Goal: Information Seeking & Learning: Find specific fact

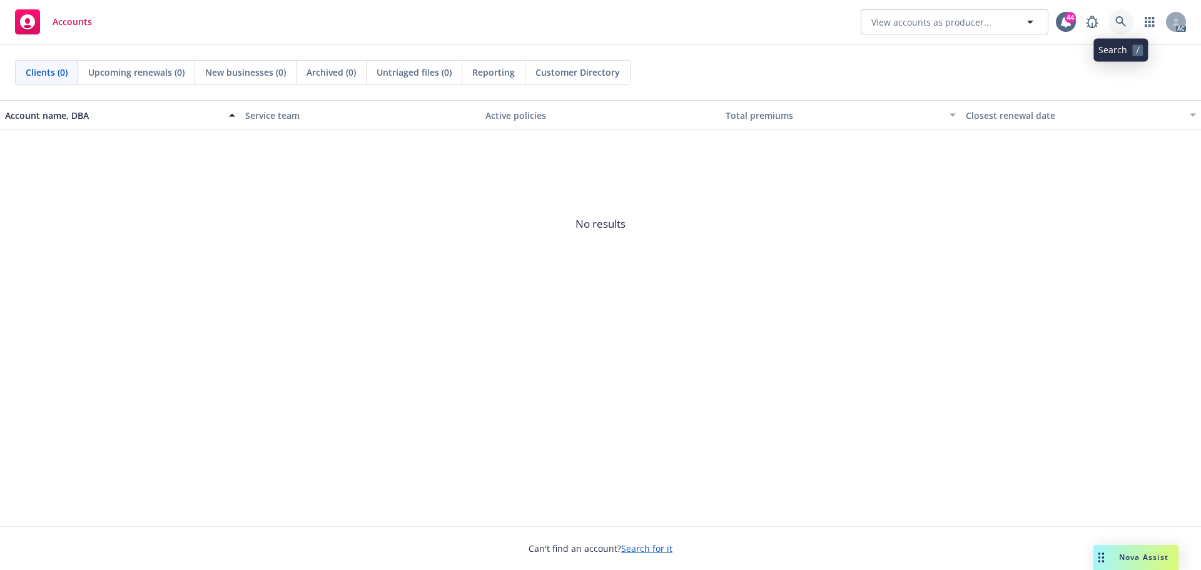
click at [1124, 19] on icon at bounding box center [1120, 21] width 11 height 11
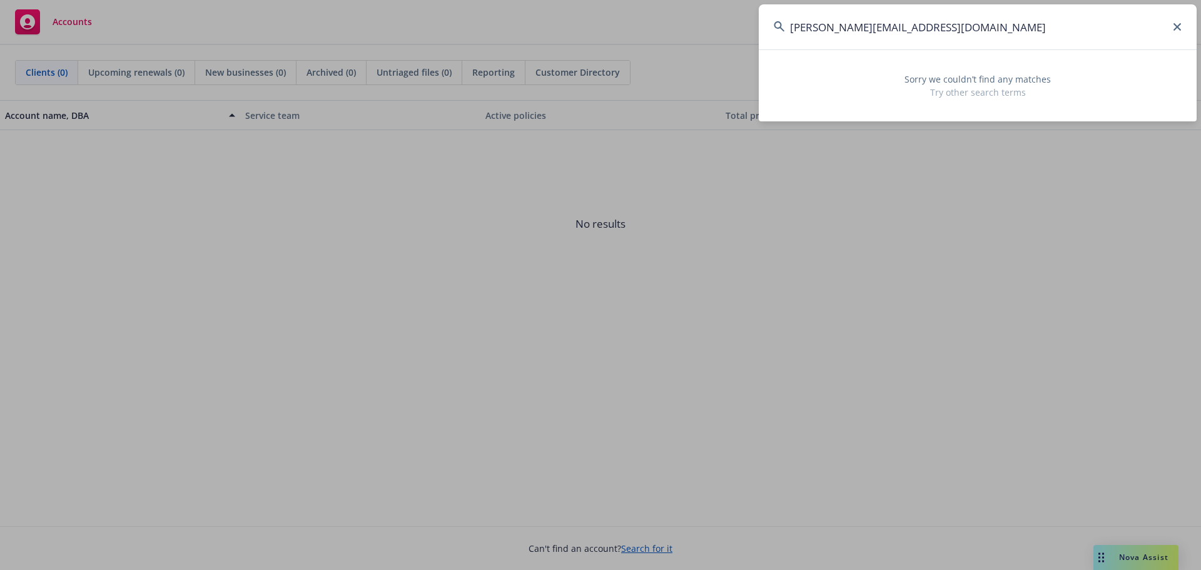
drag, startPoint x: 978, startPoint y: 32, endPoint x: 771, endPoint y: 33, distance: 207.0
click at [771, 33] on input "[PERSON_NAME][EMAIL_ADDRESS][DOMAIN_NAME]" at bounding box center [978, 26] width 438 height 45
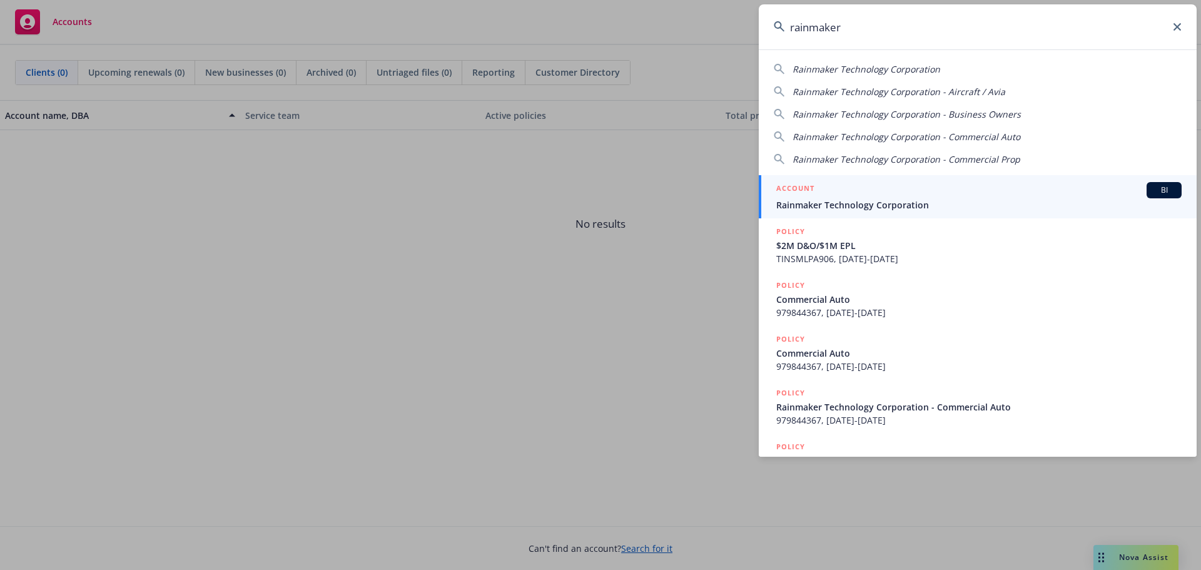
type input "rainmaker"
click at [877, 199] on span "Rainmaker Technology Corporation" at bounding box center [978, 204] width 405 height 13
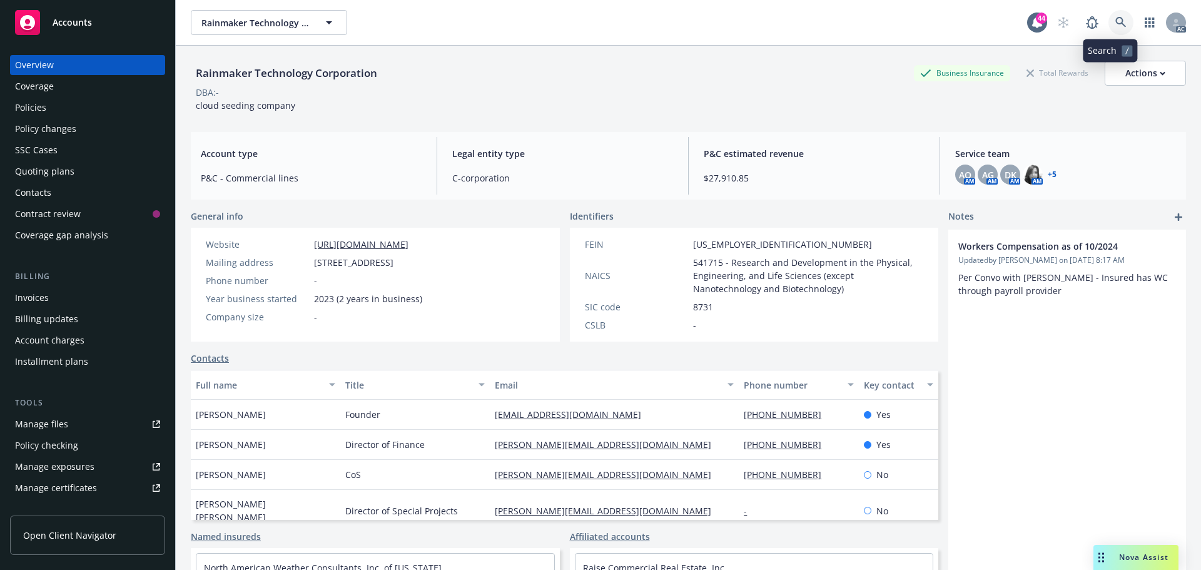
click at [1113, 31] on link at bounding box center [1120, 22] width 25 height 25
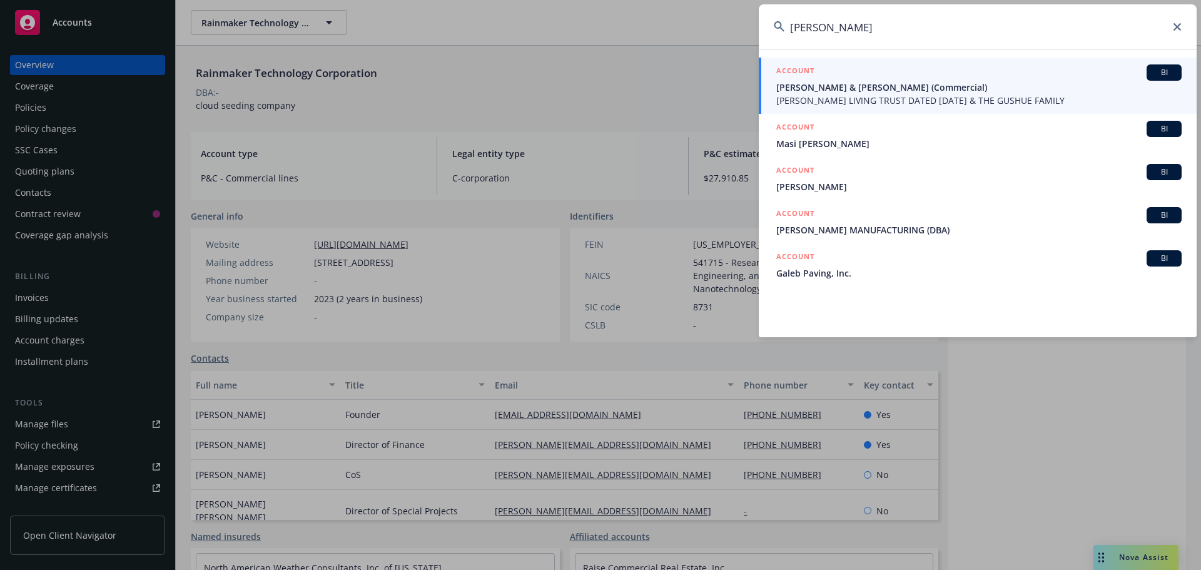
type input "[PERSON_NAME]"
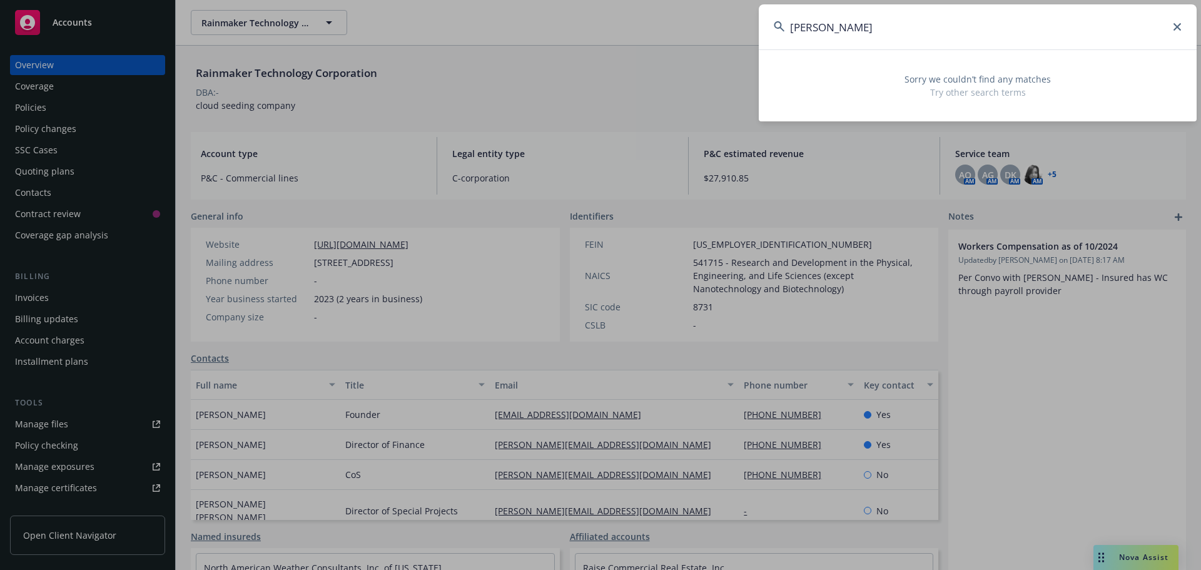
drag, startPoint x: 930, startPoint y: 39, endPoint x: 731, endPoint y: 29, distance: 199.1
click at [731, 29] on div "[PERSON_NAME] Sorry we couldn’t find any matches Try other search terms" at bounding box center [600, 285] width 1201 height 570
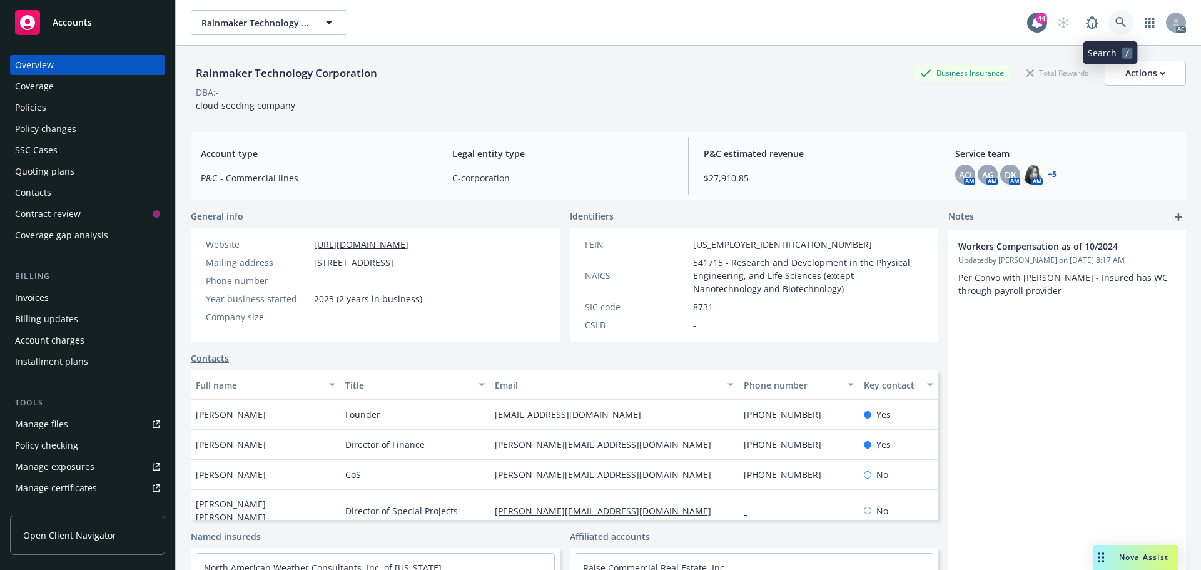
click at [1115, 27] on icon at bounding box center [1120, 22] width 11 height 11
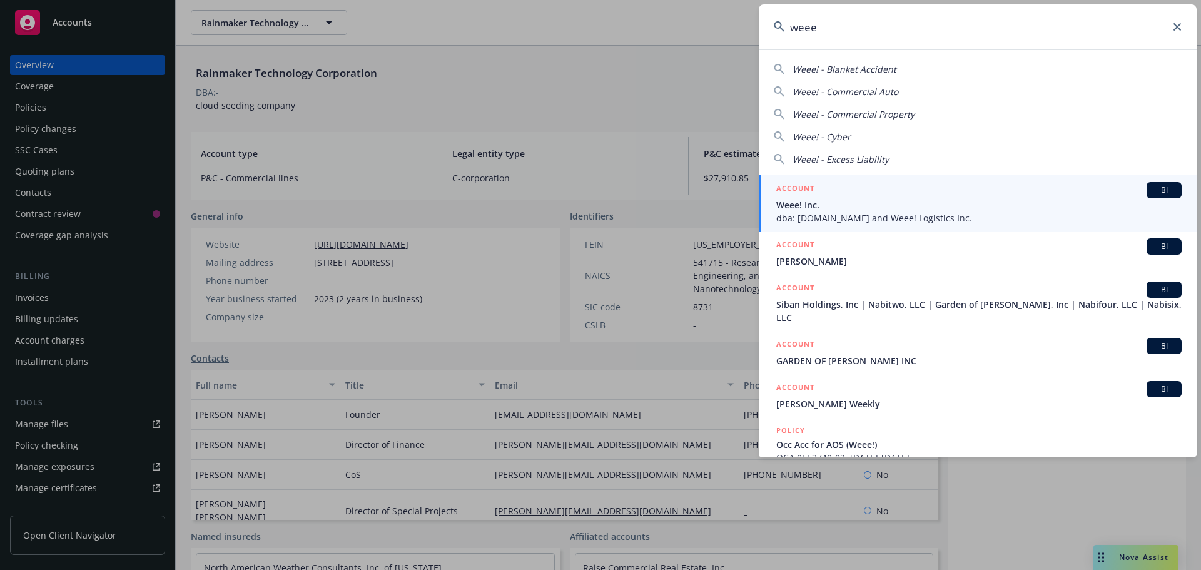
type input "weee"
click at [929, 207] on span "Weee! Inc." at bounding box center [978, 204] width 405 height 13
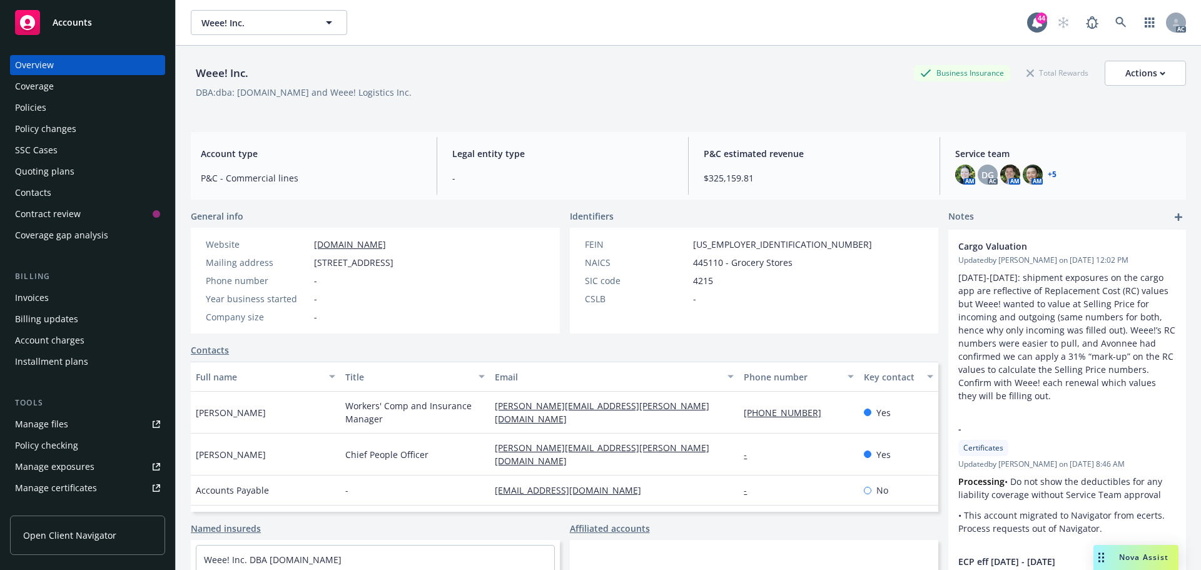
click at [34, 103] on div "Policies" at bounding box center [30, 108] width 31 height 20
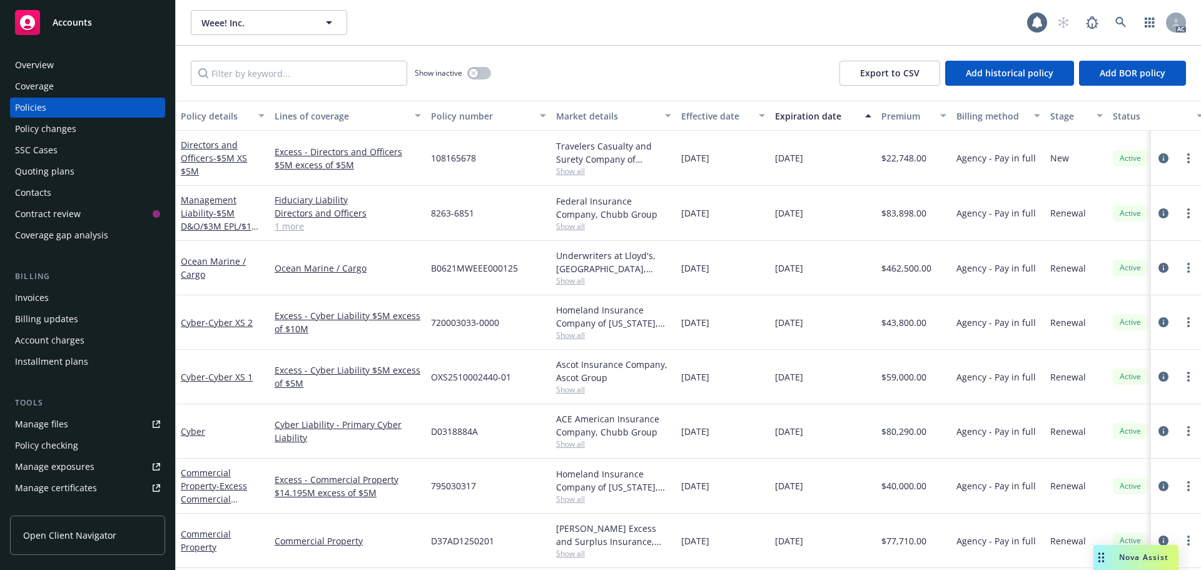
click at [63, 61] on div "Overview" at bounding box center [87, 65] width 145 height 20
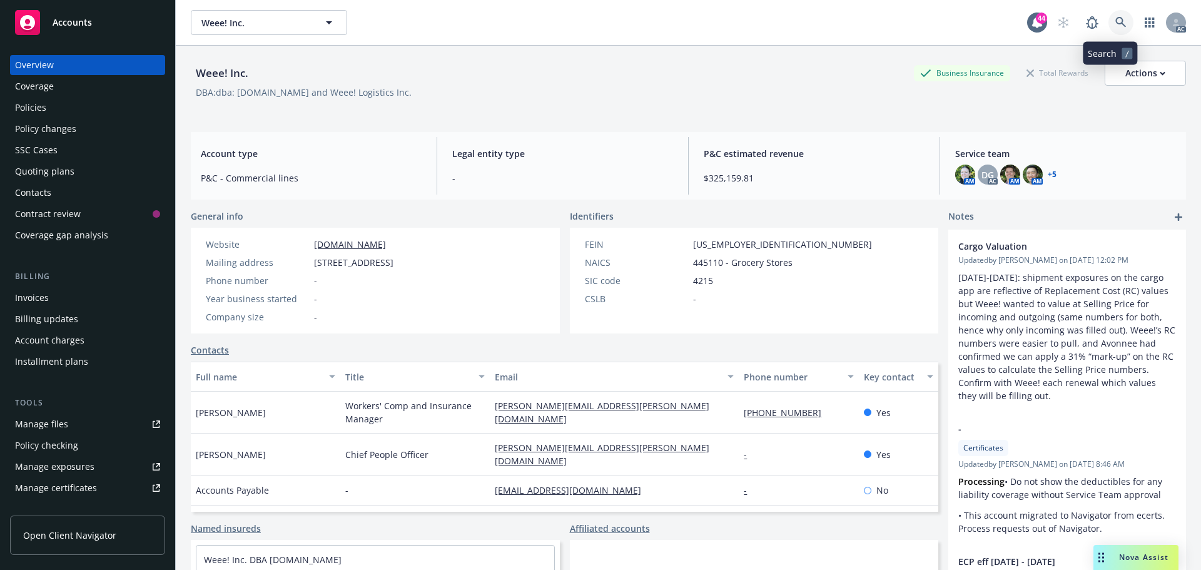
click at [1115, 23] on icon at bounding box center [1120, 22] width 11 height 11
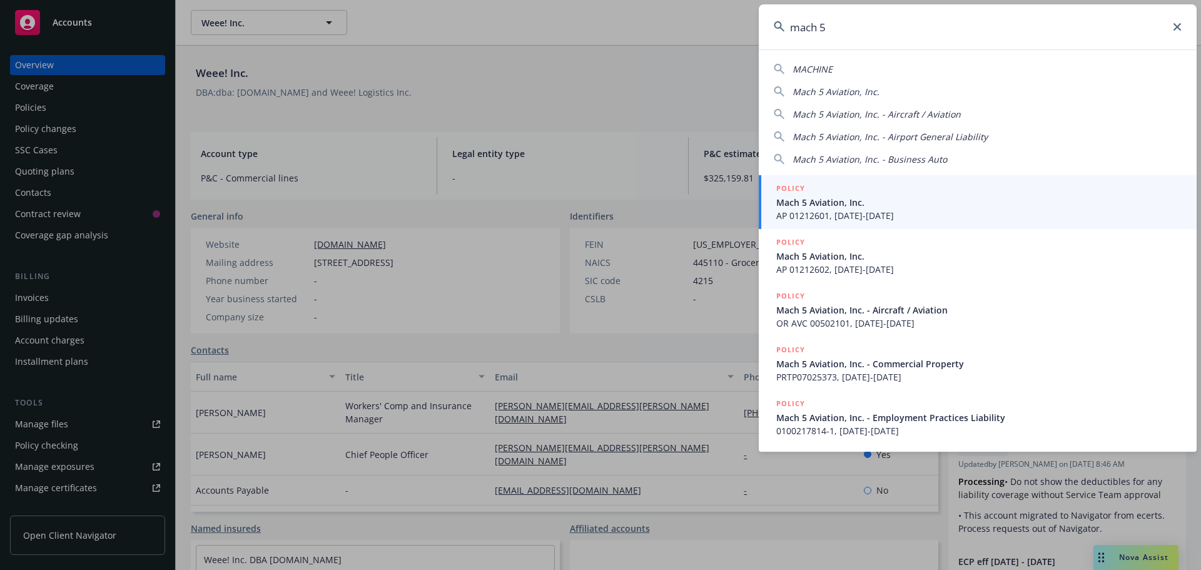
type input "mach 5"
click at [890, 206] on span "Mach 5 Aviation, Inc." at bounding box center [978, 202] width 405 height 13
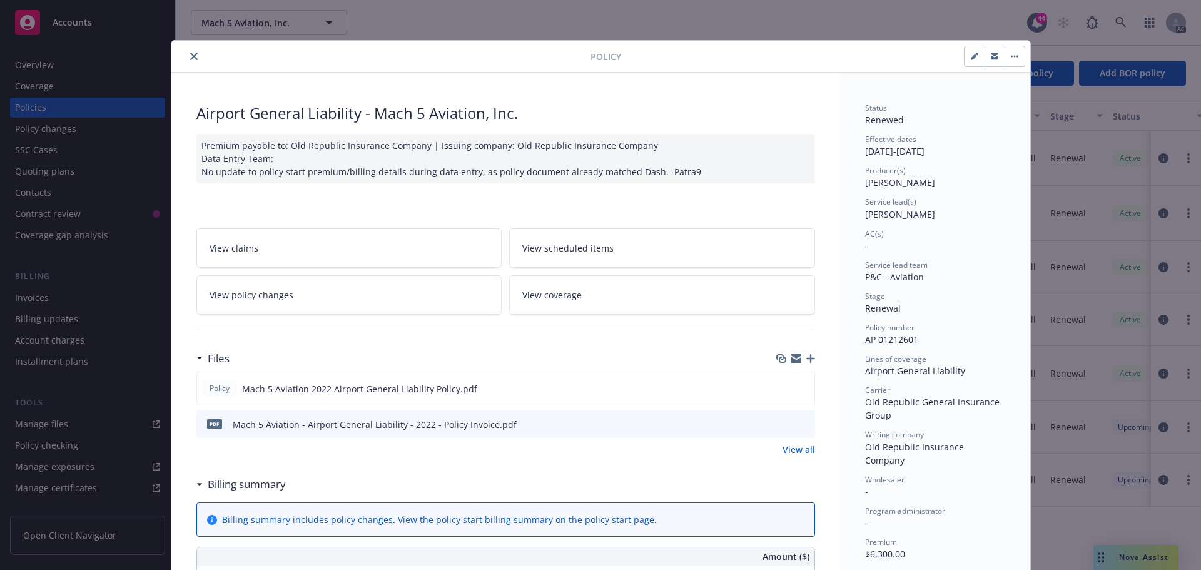
click at [191, 57] on icon "close" at bounding box center [194, 57] width 8 height 8
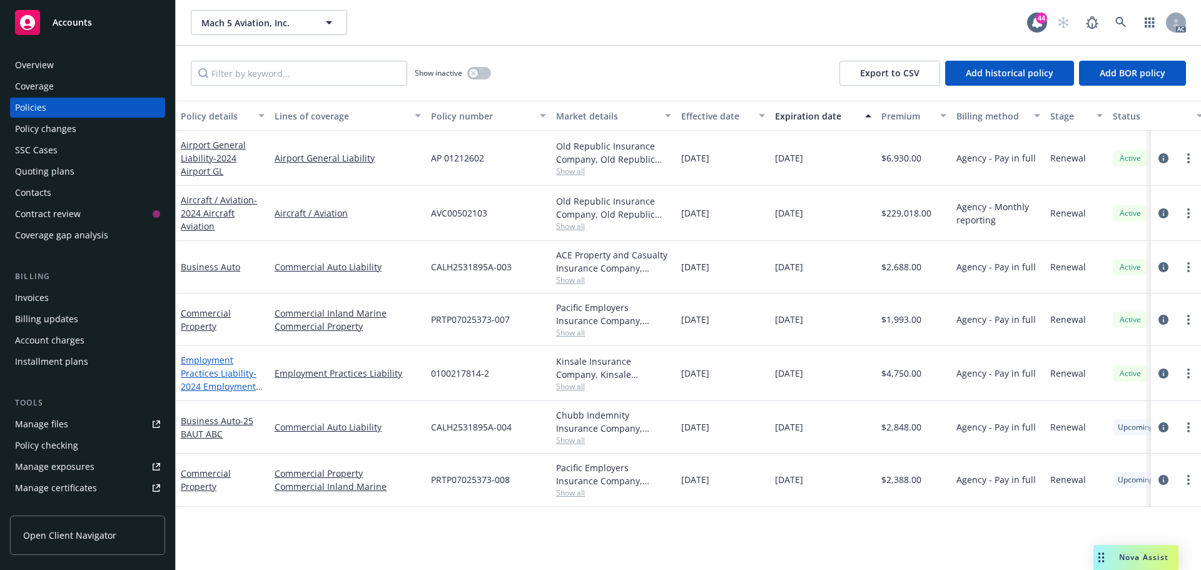
click at [213, 369] on link "Employment Practices Liability - 2024 Employment Practices Liability" at bounding box center [219, 379] width 76 height 51
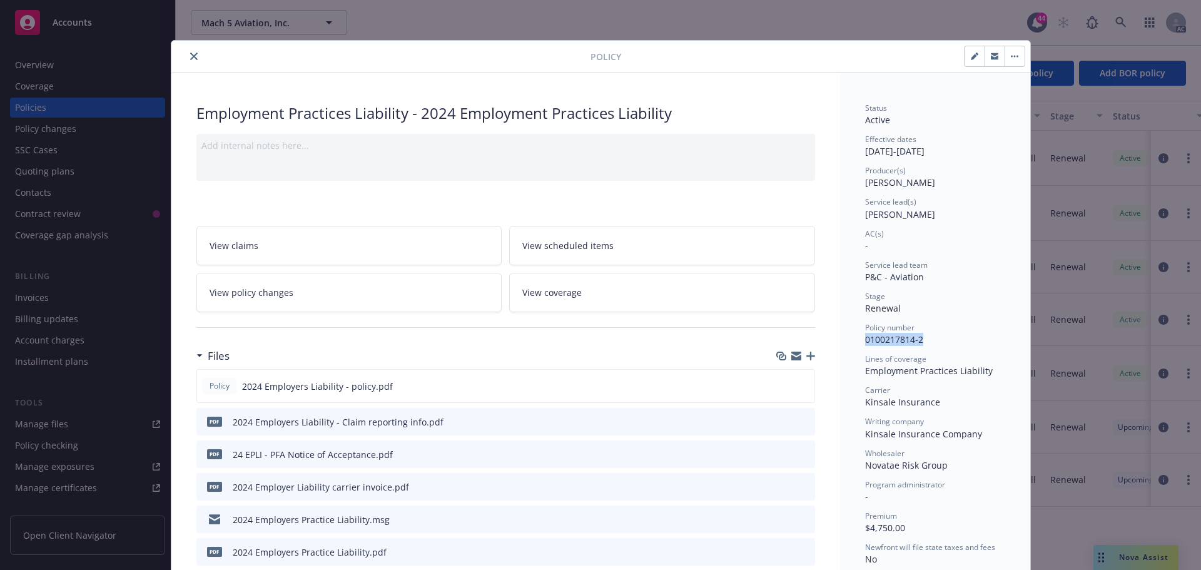
drag, startPoint x: 923, startPoint y: 340, endPoint x: 859, endPoint y: 340, distance: 63.8
click at [865, 340] on div "Policy number 0100217814-2" at bounding box center [935, 334] width 140 height 24
copy span "0100217814-2"
click at [190, 54] on icon "close" at bounding box center [194, 57] width 8 height 8
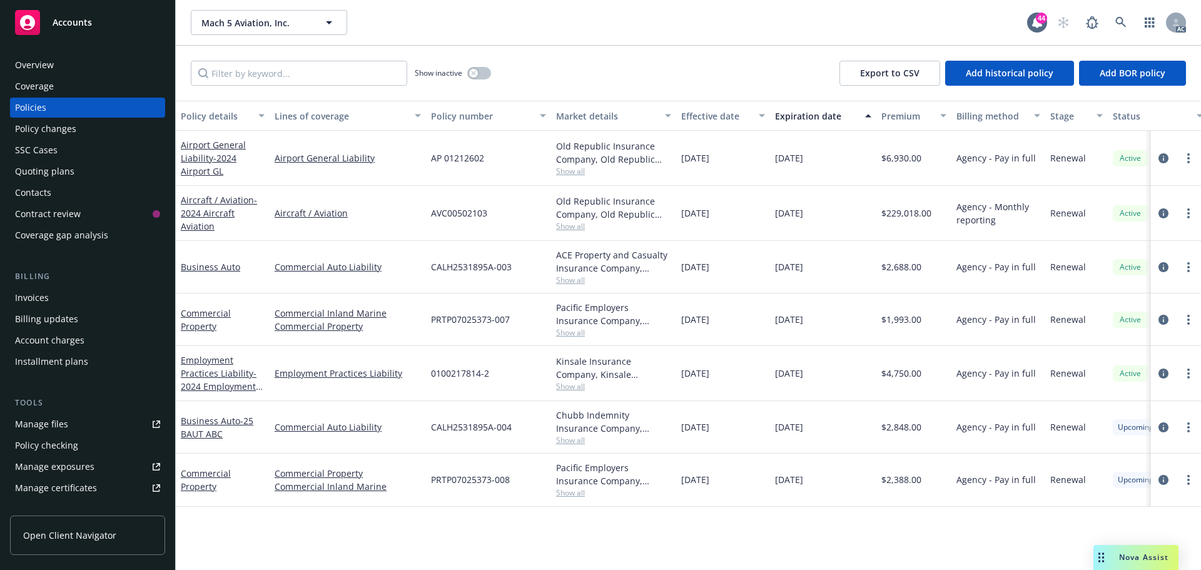
click at [80, 70] on div "Overview" at bounding box center [87, 65] width 145 height 20
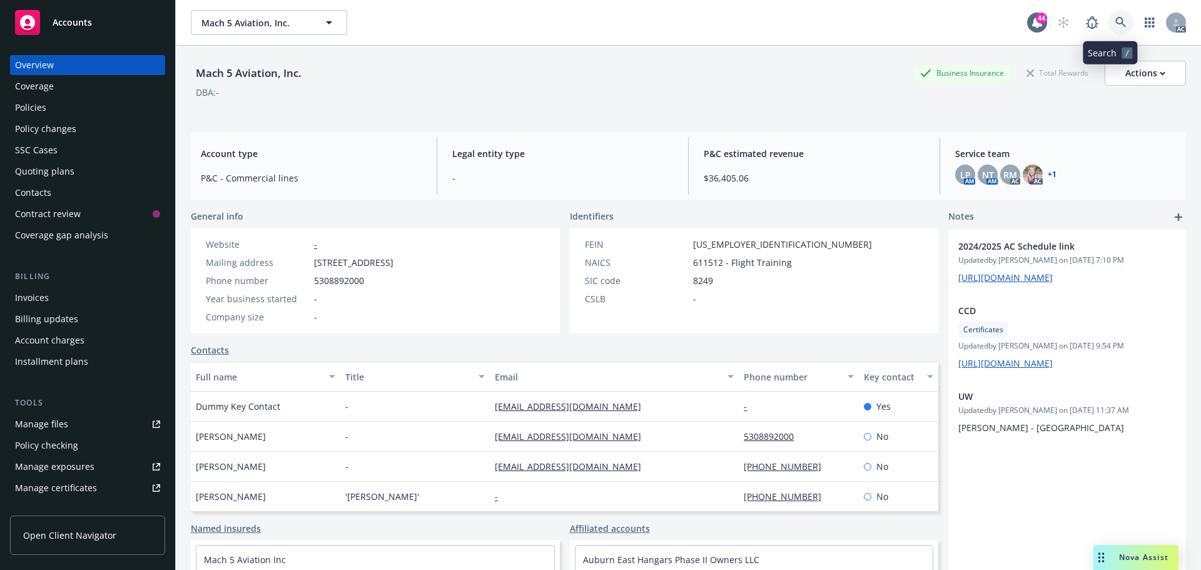
click at [1115, 28] on icon at bounding box center [1120, 22] width 11 height 11
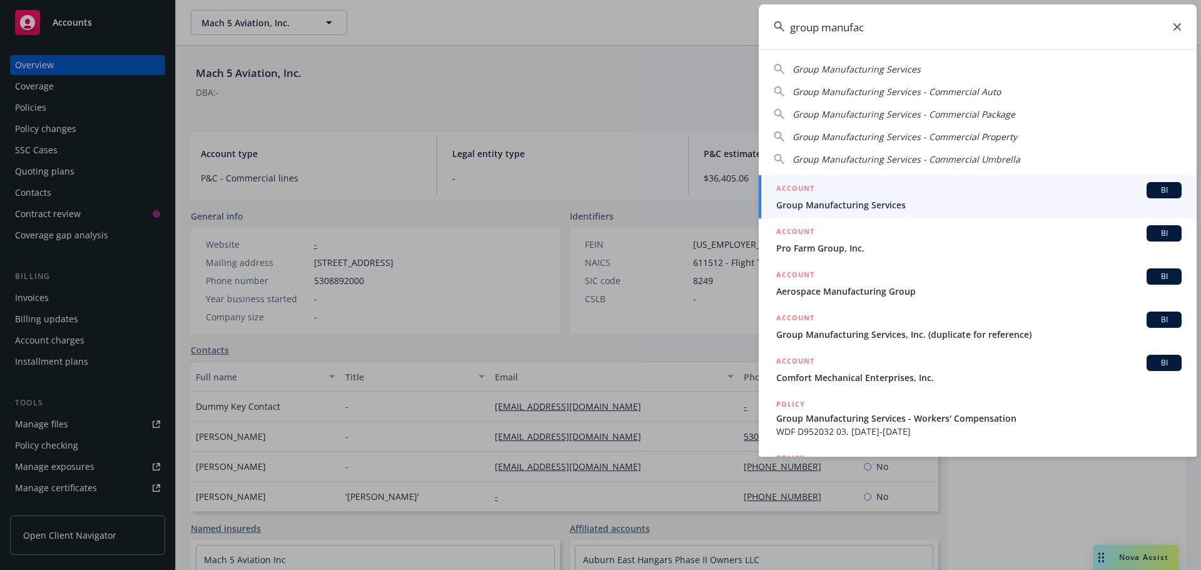
type input "group manufac"
click at [911, 190] on div "ACCOUNT BI" at bounding box center [978, 190] width 405 height 16
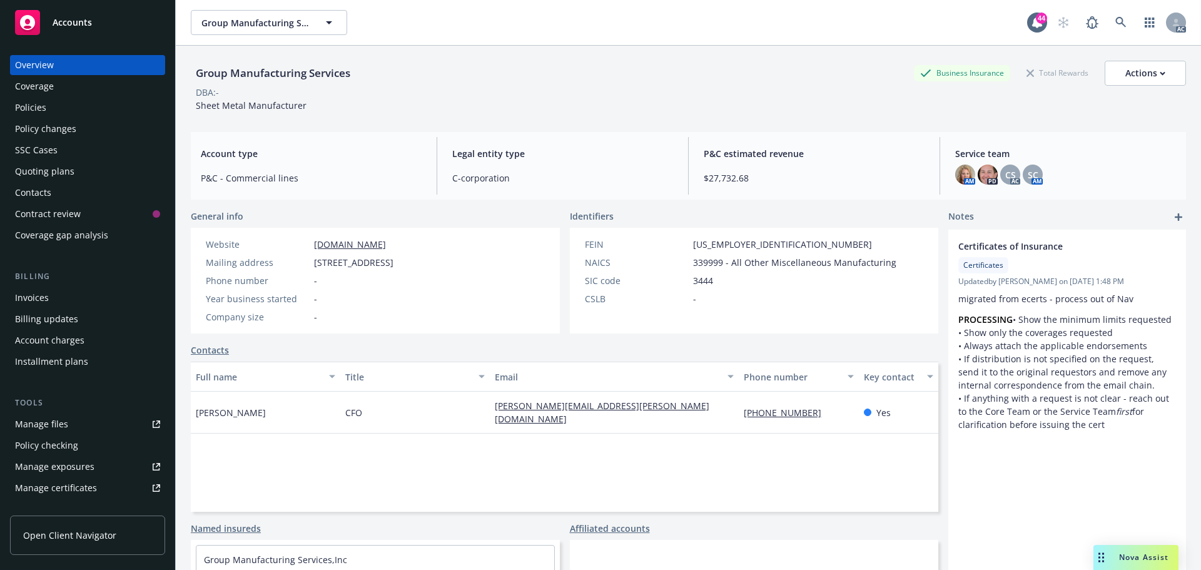
click at [50, 108] on div "Policies" at bounding box center [87, 108] width 145 height 20
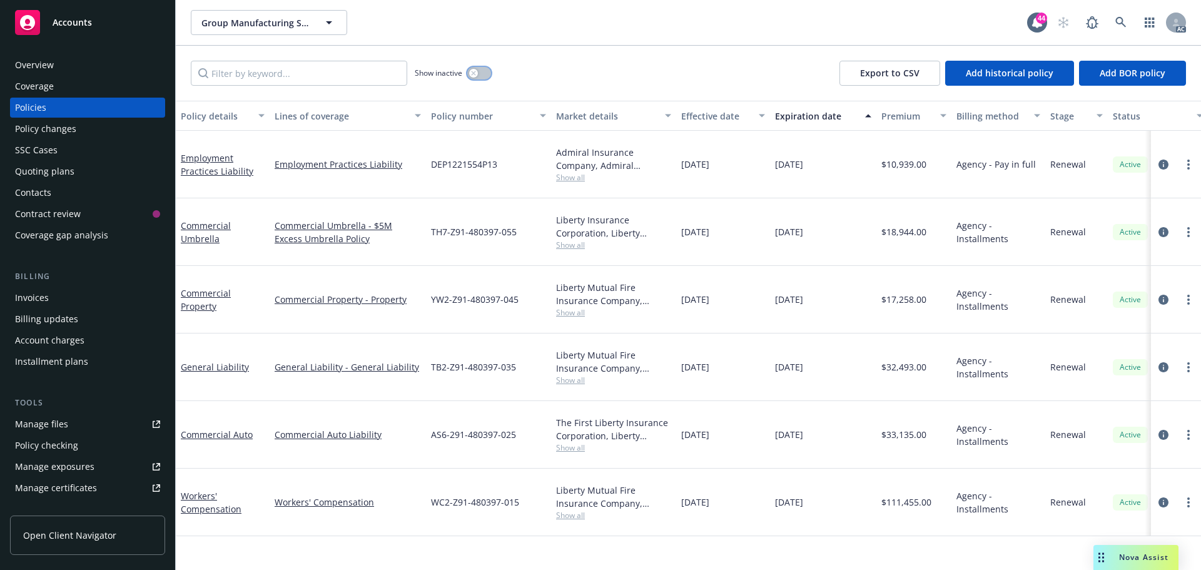
click at [477, 73] on div "button" at bounding box center [473, 73] width 9 height 9
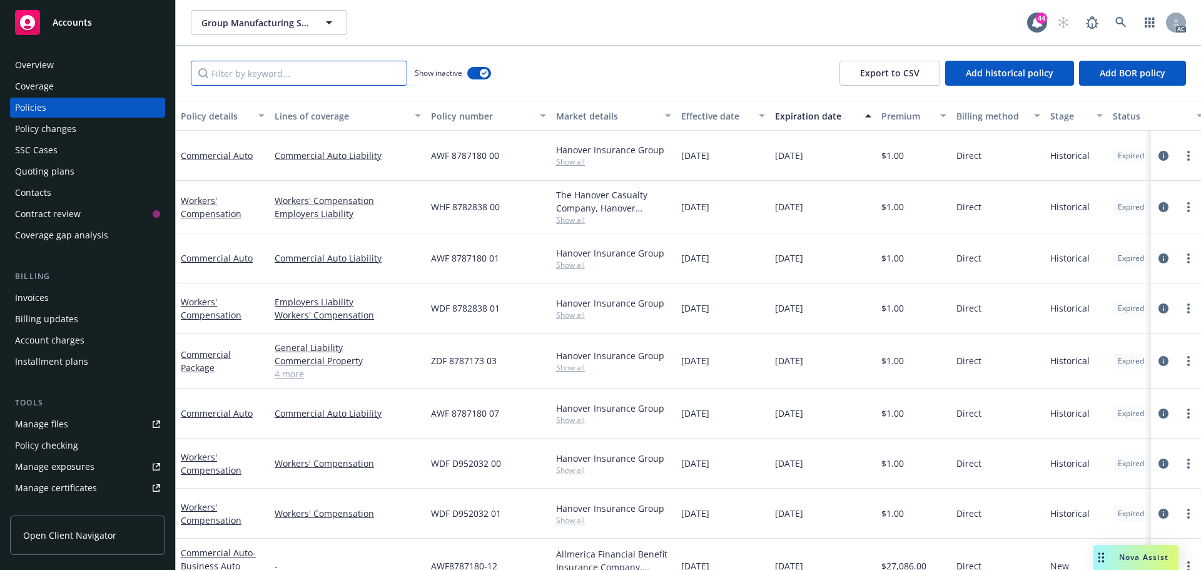
click at [373, 77] on input "Filter by keyword..." at bounding box center [299, 73] width 216 height 25
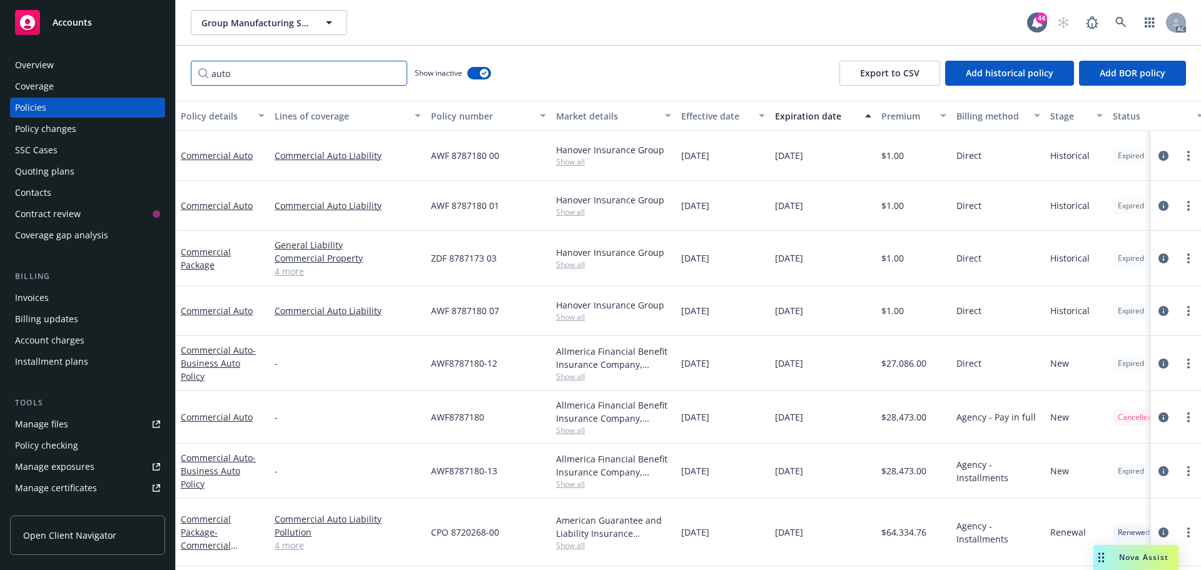
scroll to position [99, 0]
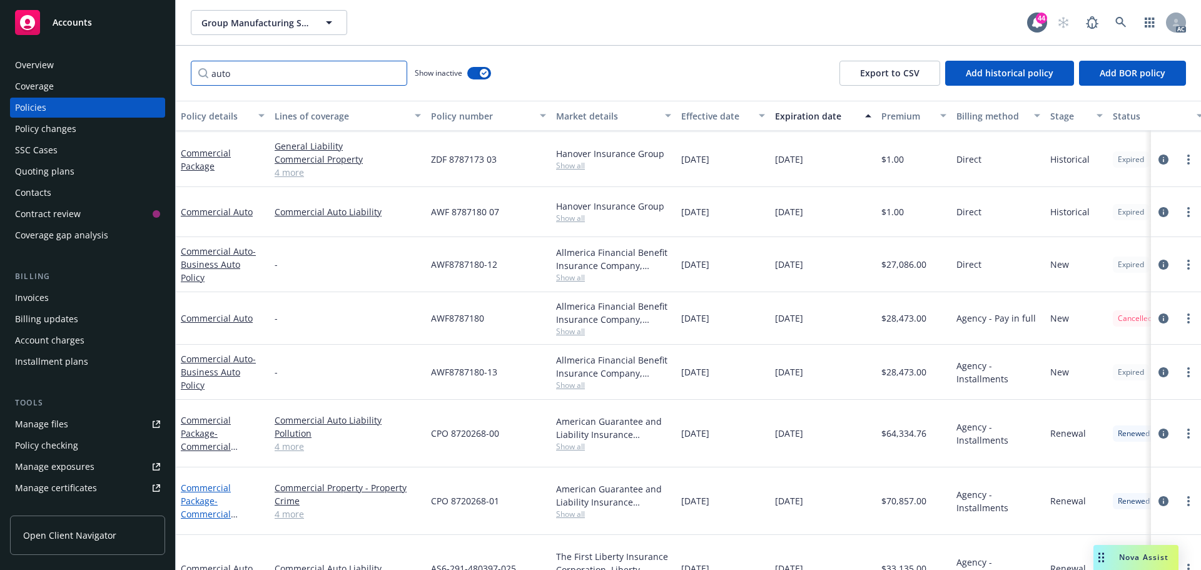
type input "auto"
click at [202, 482] on link "Commercial Package - Commercial Package" at bounding box center [206, 507] width 50 height 51
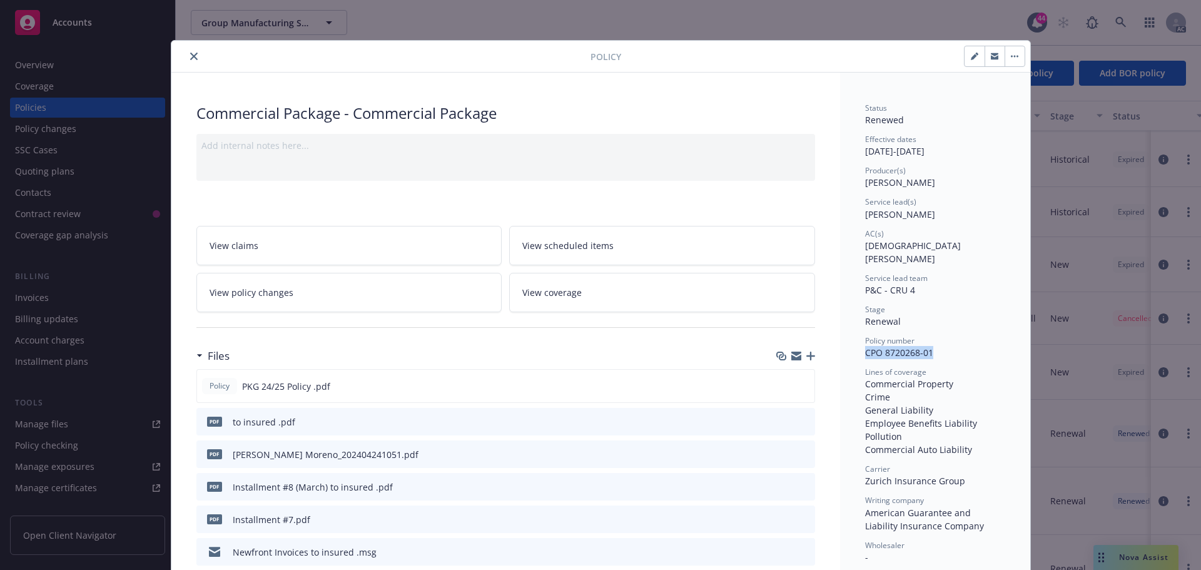
drag, startPoint x: 930, startPoint y: 339, endPoint x: 862, endPoint y: 341, distance: 68.2
click at [865, 341] on div "Policy number CPO 8720268-01" at bounding box center [935, 347] width 140 height 24
copy span "CPO 8720268-01"
